Goal: Task Accomplishment & Management: Complete application form

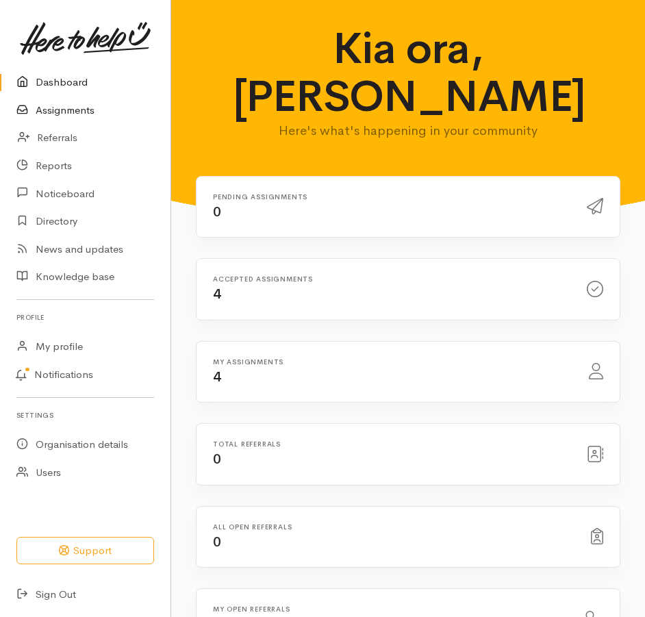
click at [90, 119] on link "Assignments" at bounding box center [85, 111] width 171 height 28
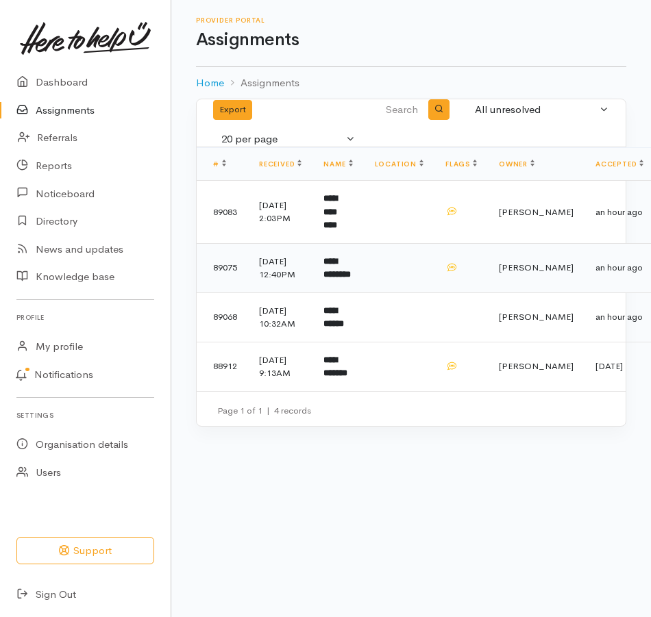
click at [351, 279] on b "**********" at bounding box center [336, 268] width 27 height 23
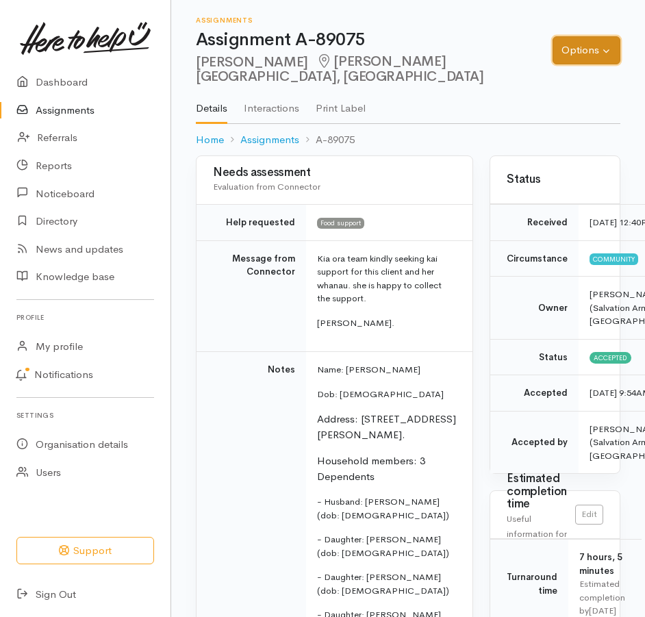
click at [572, 47] on button "Options" at bounding box center [587, 50] width 68 height 28
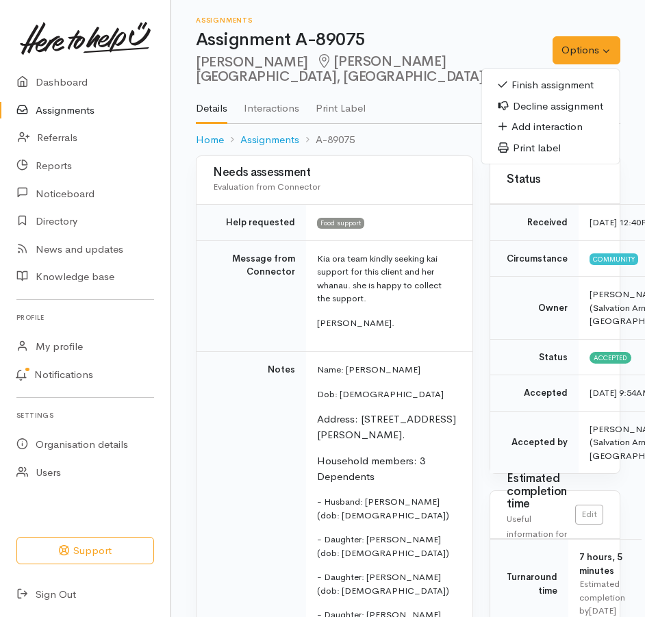
click at [541, 84] on link "Finish assignment" at bounding box center [551, 85] width 138 height 21
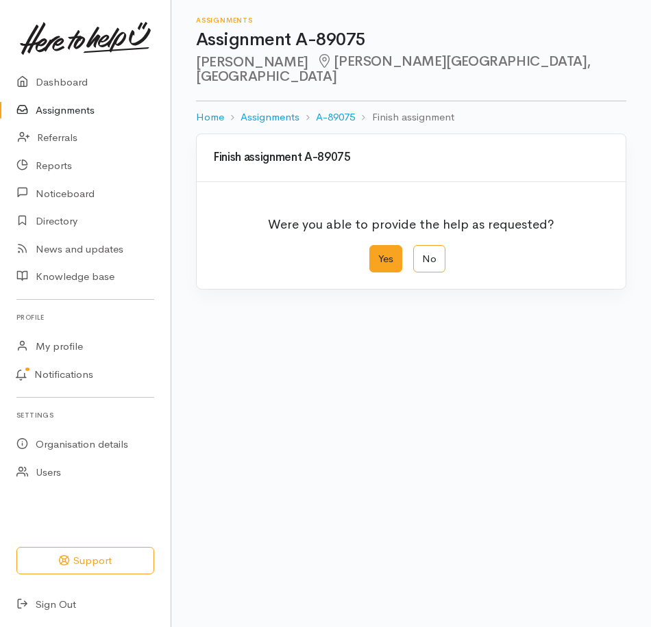
click at [379, 269] on label "Yes" at bounding box center [385, 259] width 33 height 28
click at [378, 254] on input "Yes" at bounding box center [373, 249] width 9 height 9
radio input "true"
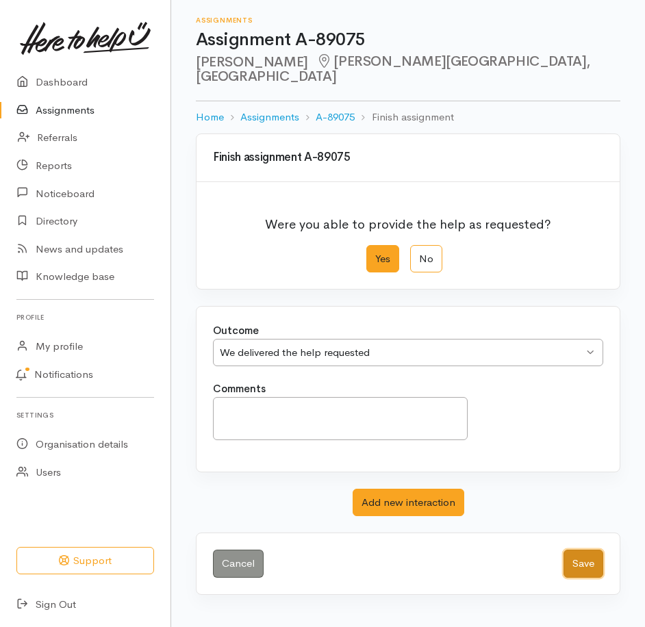
click at [570, 578] on button "Save" at bounding box center [584, 564] width 40 height 28
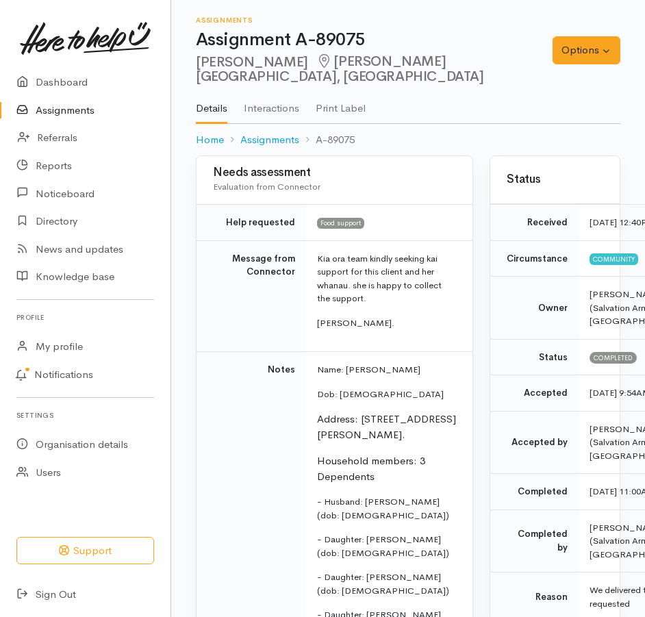
click at [75, 123] on link "Assignments" at bounding box center [85, 111] width 171 height 28
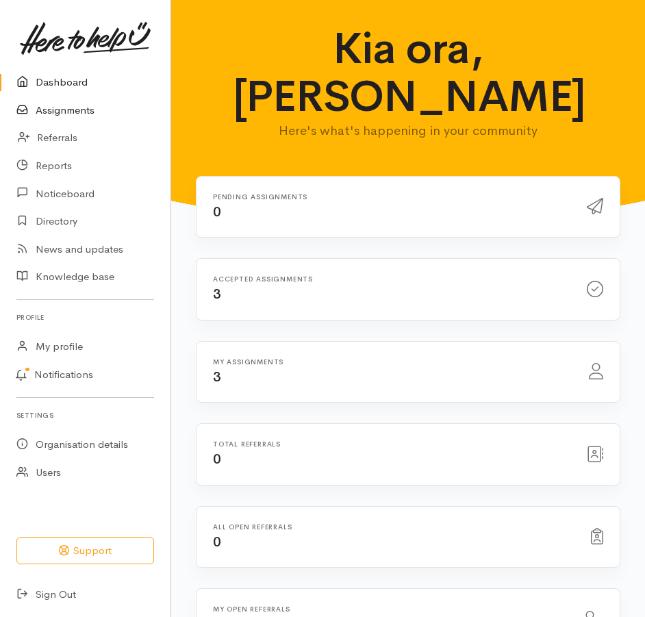
click at [51, 121] on link "Assignments" at bounding box center [85, 111] width 171 height 28
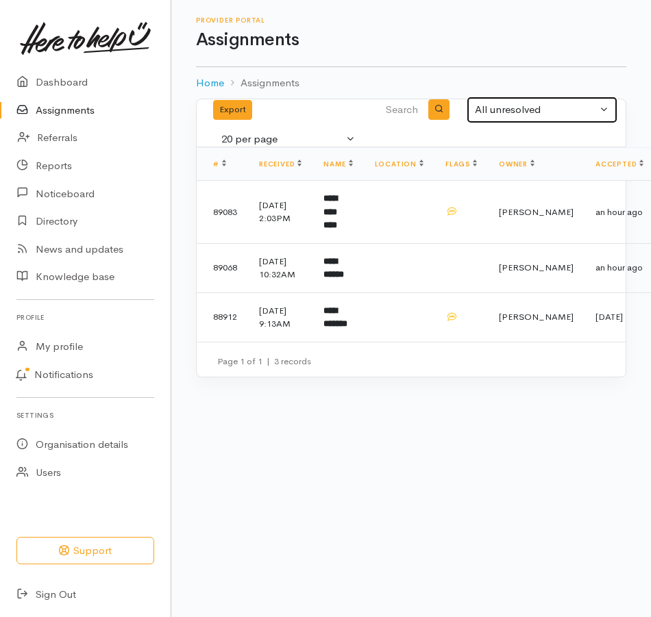
click at [596, 118] on button "All unresolved" at bounding box center [541, 110] width 151 height 27
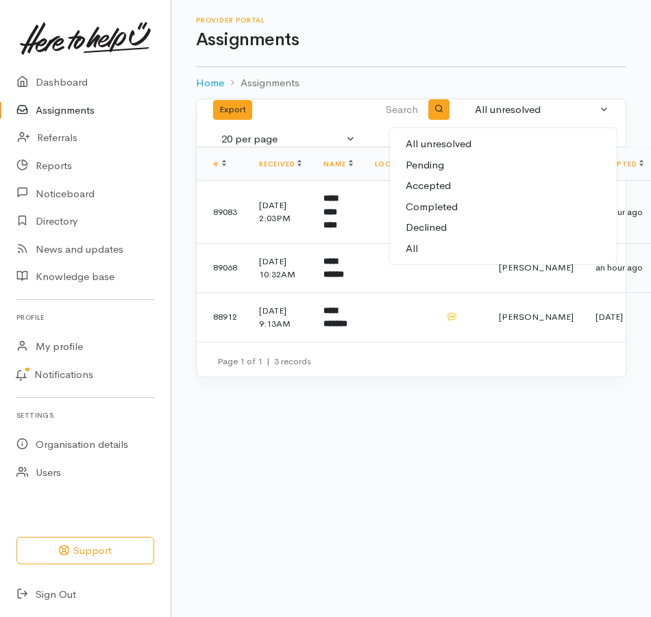
click at [405, 215] on span "Completed" at bounding box center [431, 207] width 52 height 16
select select "Completed"
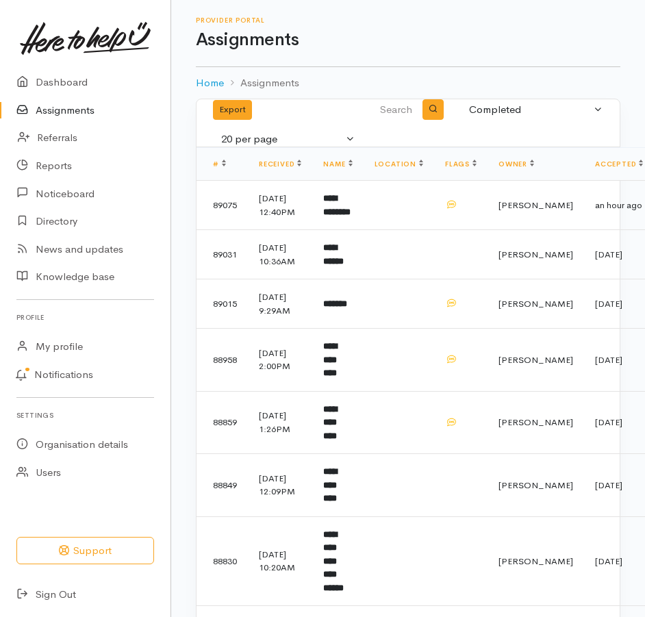
click at [72, 116] on link "Assignments" at bounding box center [85, 111] width 171 height 28
